Goal: Communication & Community: Ask a question

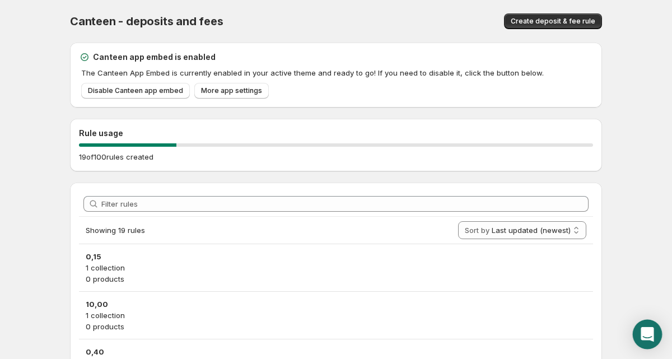
click at [642, 327] on div "Open Intercom Messenger" at bounding box center [648, 335] width 30 height 30
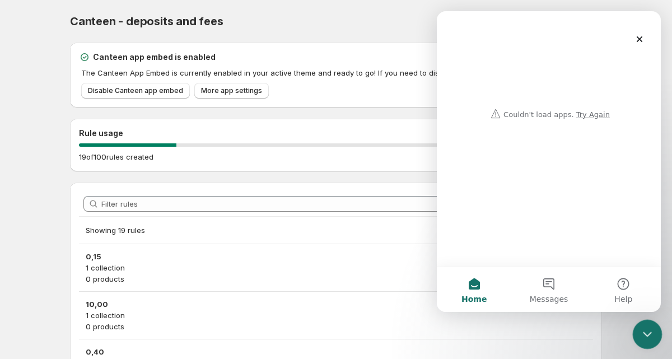
click at [639, 324] on div "Close Intercom Messenger" at bounding box center [646, 332] width 27 height 27
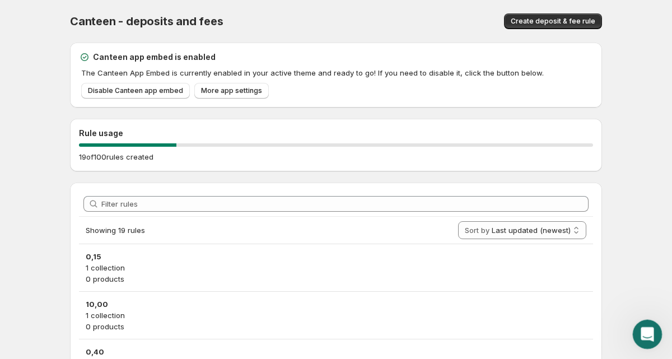
click at [642, 324] on div "Open Intercom Messenger" at bounding box center [646, 332] width 37 height 37
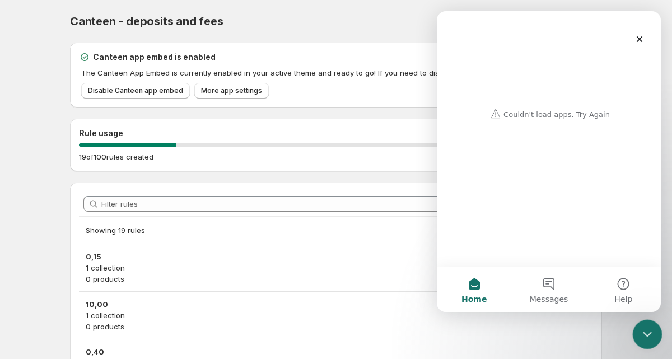
click at [642, 325] on div "Close Intercom Messenger" at bounding box center [646, 332] width 27 height 27
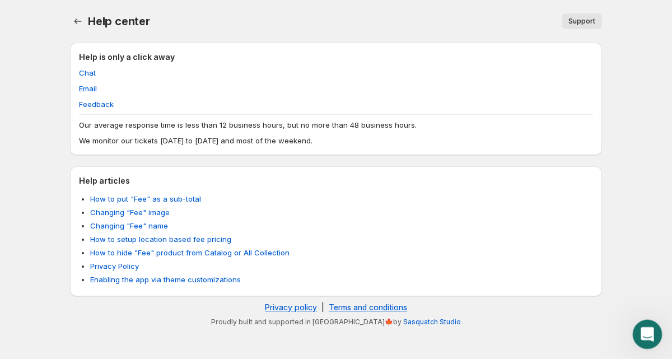
click at [659, 337] on div "Open Intercom Messenger" at bounding box center [646, 332] width 27 height 27
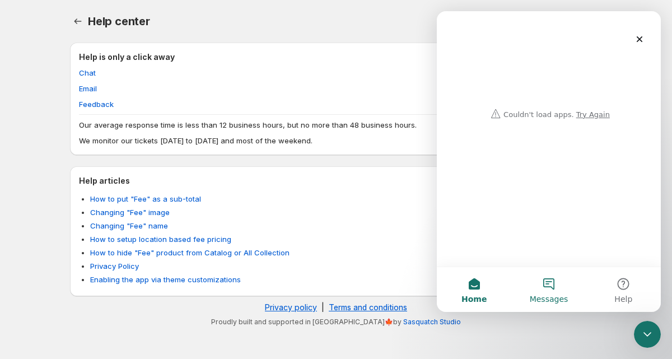
click at [552, 284] on button "Messages" at bounding box center [549, 289] width 75 height 45
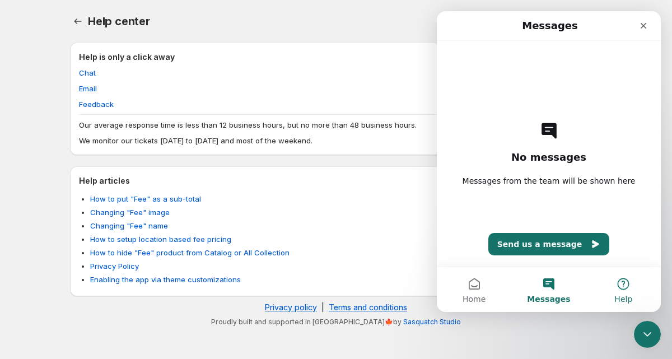
click at [625, 291] on button "Help" at bounding box center [624, 289] width 75 height 45
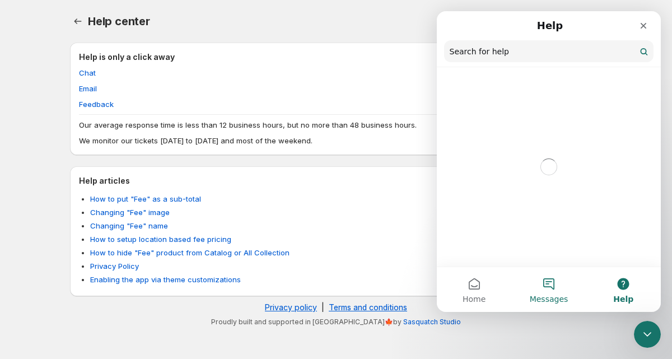
click at [548, 290] on button "Messages" at bounding box center [549, 289] width 75 height 45
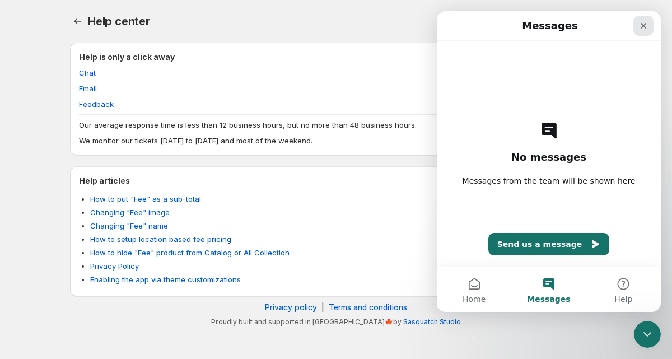
click at [640, 25] on icon "Close" at bounding box center [643, 25] width 9 height 9
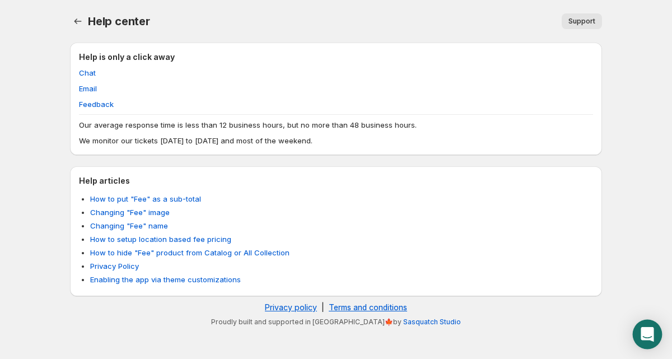
click at [647, 344] on div "Open Intercom Messenger" at bounding box center [648, 335] width 30 height 30
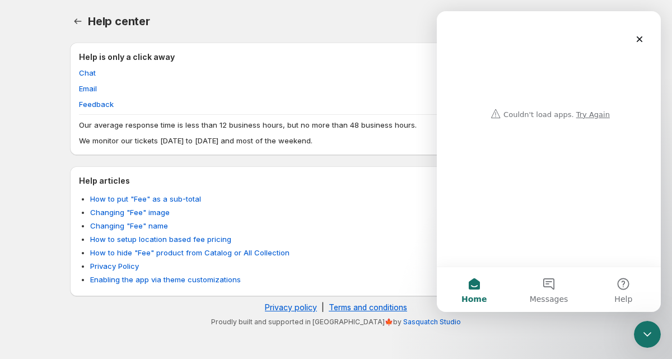
click at [589, 117] on div "Intercom messenger" at bounding box center [549, 67] width 202 height 113
click at [591, 114] on div "Intercom messenger" at bounding box center [549, 67] width 202 height 113
click at [593, 114] on div "Intercom messenger" at bounding box center [549, 67] width 202 height 113
click at [553, 275] on button "Messages" at bounding box center [549, 289] width 75 height 45
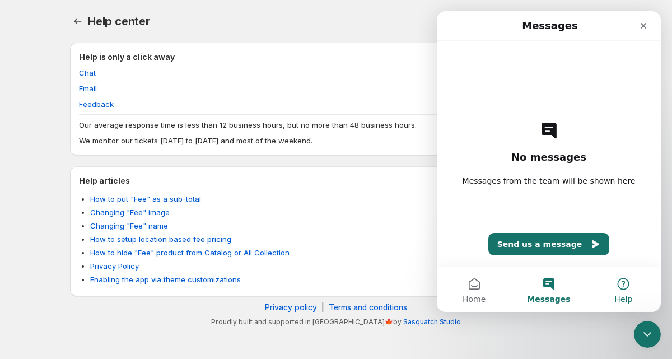
click at [623, 284] on button "Help" at bounding box center [624, 289] width 75 height 45
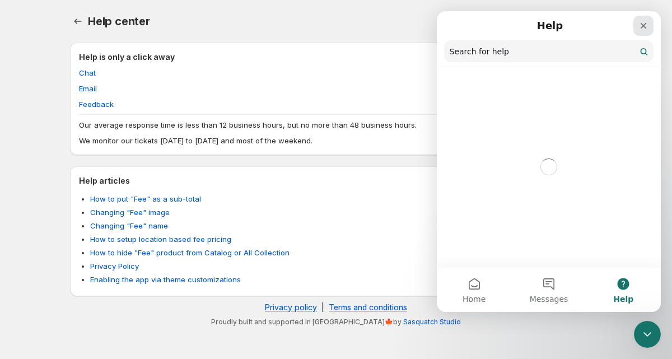
click at [648, 21] on div "Close" at bounding box center [644, 26] width 20 height 20
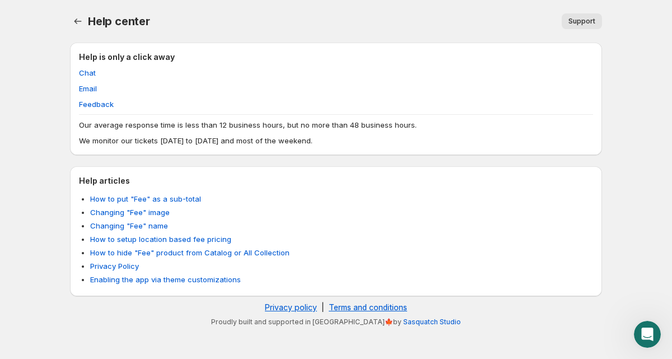
click at [580, 22] on span "Support" at bounding box center [582, 21] width 27 height 9
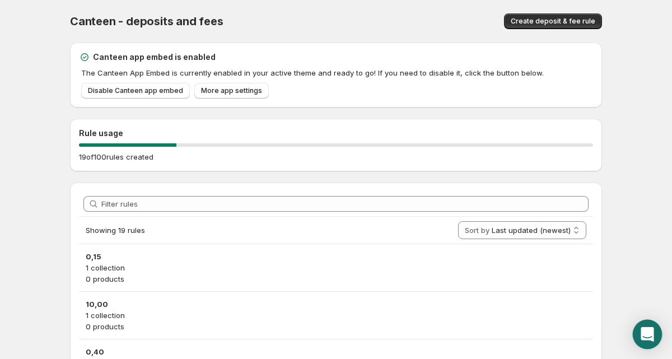
click at [640, 323] on div "Open Intercom Messenger" at bounding box center [648, 335] width 30 height 30
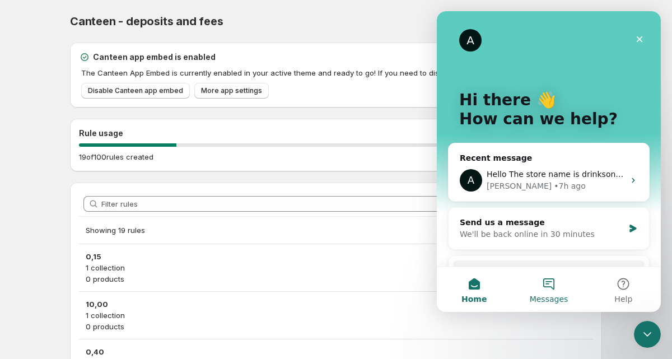
click at [549, 292] on button "Messages" at bounding box center [549, 289] width 75 height 45
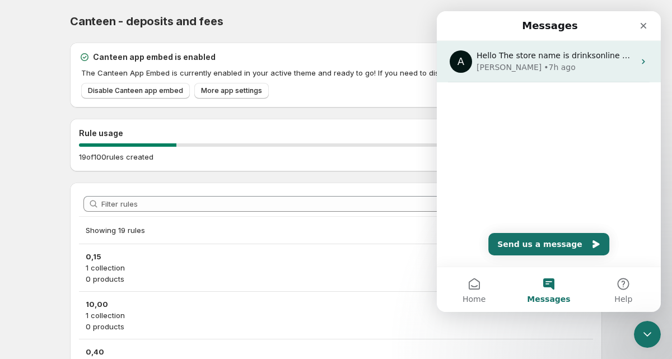
click at [637, 66] on div "A Hello The store name is drinksonline The url is [URL][DOMAIN_NAME] [PERSON_NA…" at bounding box center [549, 61] width 224 height 41
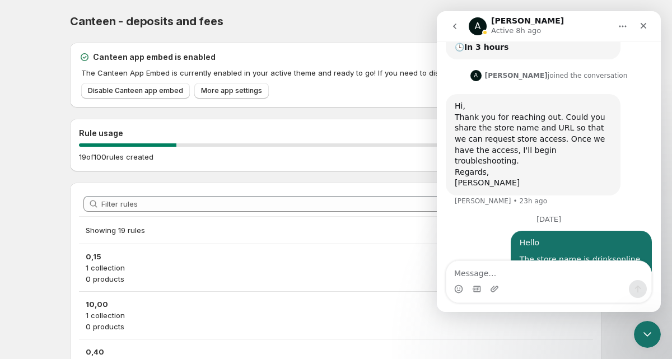
scroll to position [404, 0]
click at [645, 29] on icon "Close" at bounding box center [643, 25] width 9 height 9
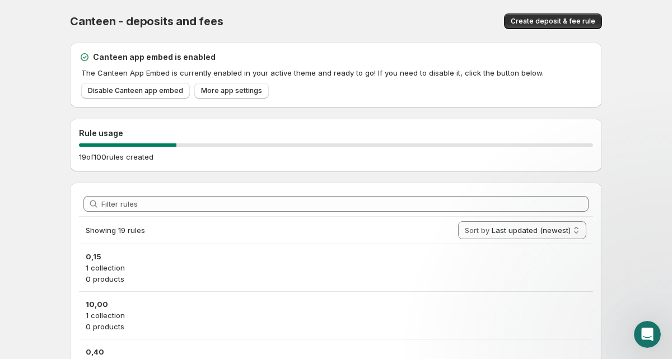
scroll to position [366, 0]
